Goal: Information Seeking & Learning: Stay updated

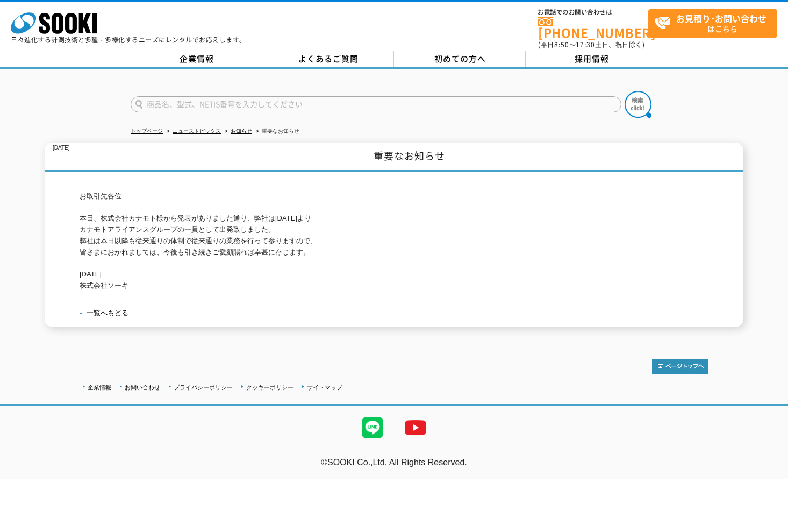
drag, startPoint x: 78, startPoint y: 188, endPoint x: 170, endPoint y: 277, distance: 128.2
click at [170, 277] on div "[DATE] 重要なお知らせ お取引先各位 本日、株式会社カナモト様から発表がありました通り、弊社は[DATE]より カナモトアライアンスグループの一員として…" at bounding box center [394, 235] width 699 height 184
copy p "お取引先各位 本日、株式会社カナモト様から発表がありました通り、弊社は[DATE]より カナモトアライアンスグループの一員として出発致しました。 弊社は本日以…"
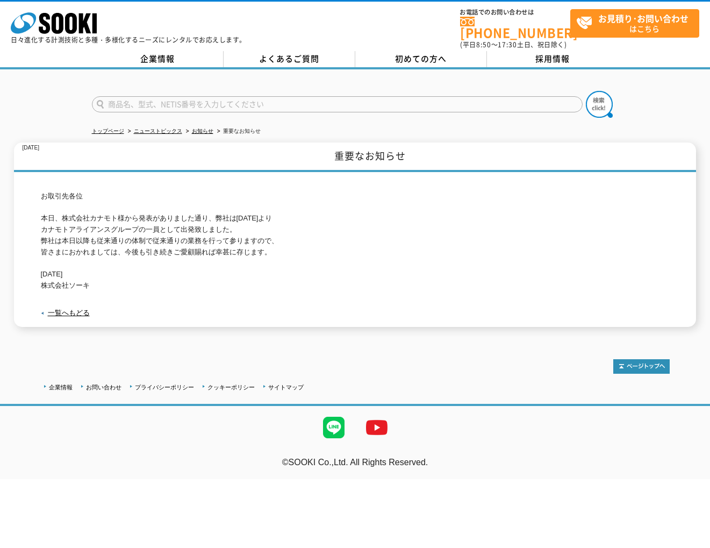
click at [375, 271] on p "お取引先各位 本日、株式会社カナモト様から発表がありました通り、弊社は[DATE]より カナモトアライアンスグループの一員として出発致しました。 弊社は本日以…" at bounding box center [355, 241] width 629 height 101
